Goal: Navigation & Orientation: Understand site structure

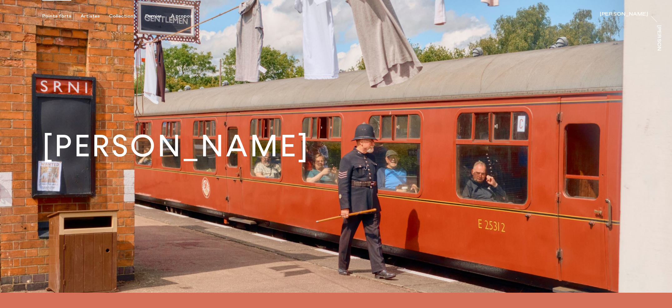
click at [60, 16] on font "Points forts" at bounding box center [56, 16] width 29 height 6
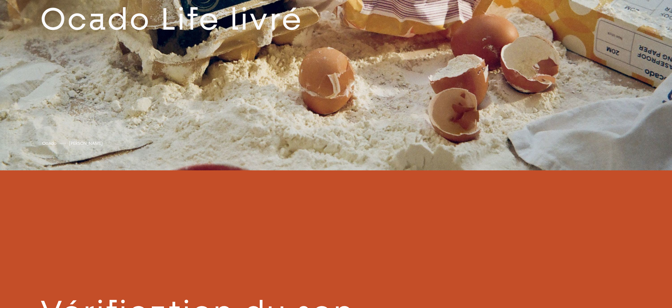
scroll to position [719, 0]
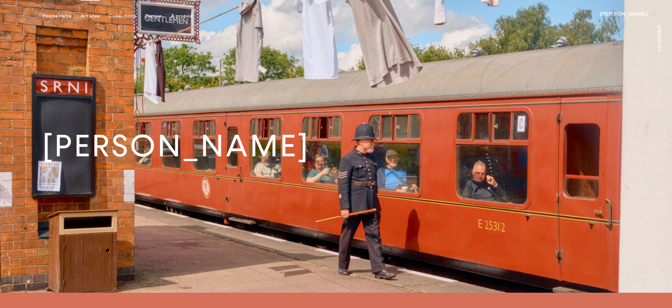
click at [89, 17] on font "Artistes" at bounding box center [90, 16] width 19 height 6
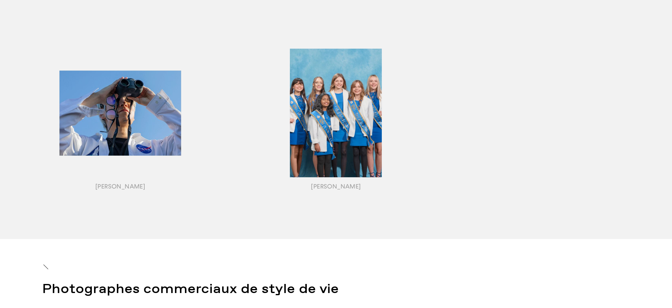
scroll to position [697, 0]
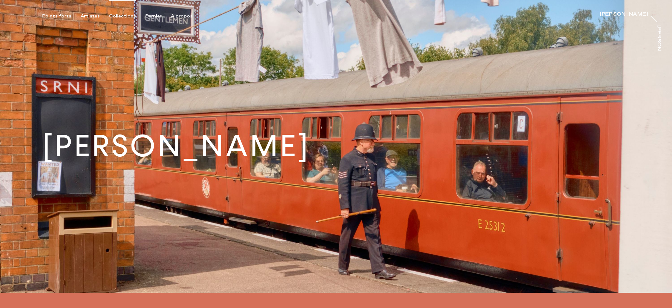
click at [123, 16] on font "Collections" at bounding box center [122, 16] width 27 height 6
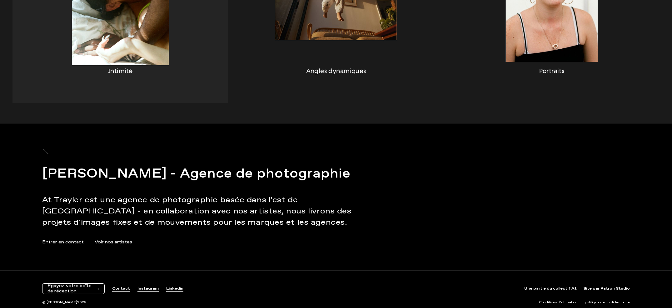
scroll to position [672, 0]
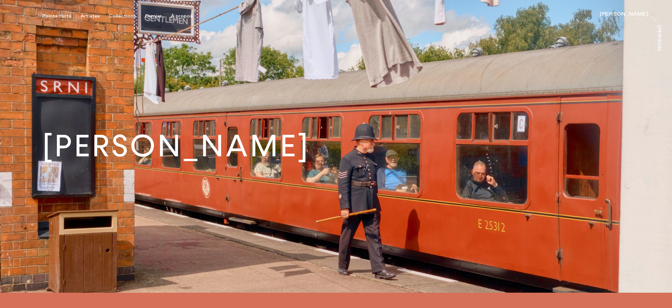
click at [177, 16] on font "À propos" at bounding box center [182, 16] width 22 height 6
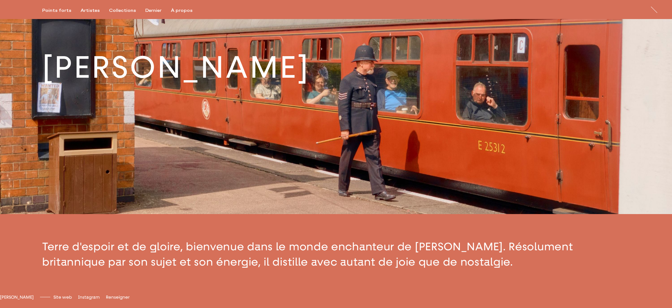
scroll to position [78, 0]
